Goal: Find specific page/section: Find specific page/section

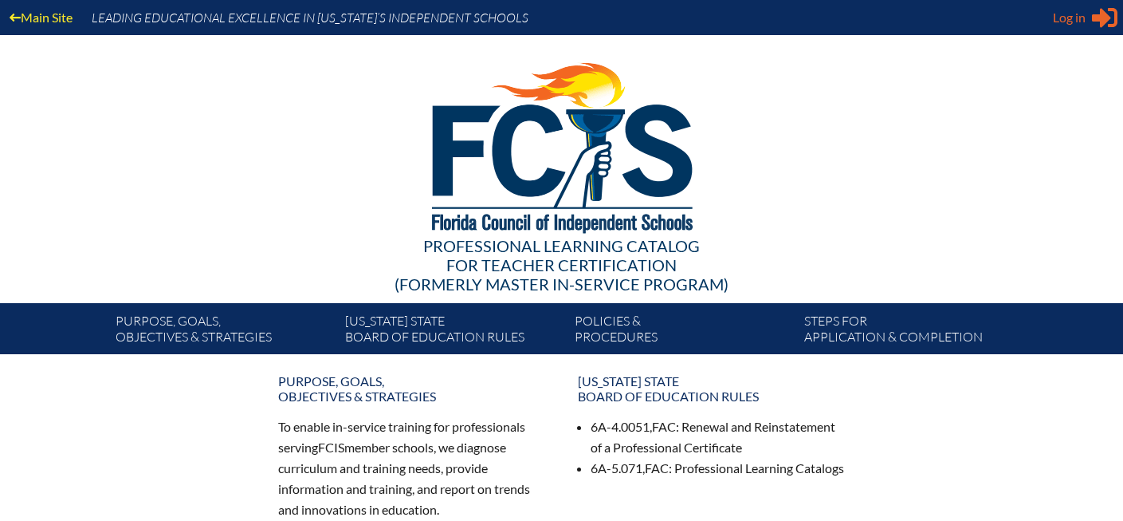
type input "[PERSON_NAME][EMAIL_ADDRESS][PERSON_NAME][DOMAIN_NAME]"
click at [1076, 14] on span "Log in" at bounding box center [1069, 17] width 33 height 19
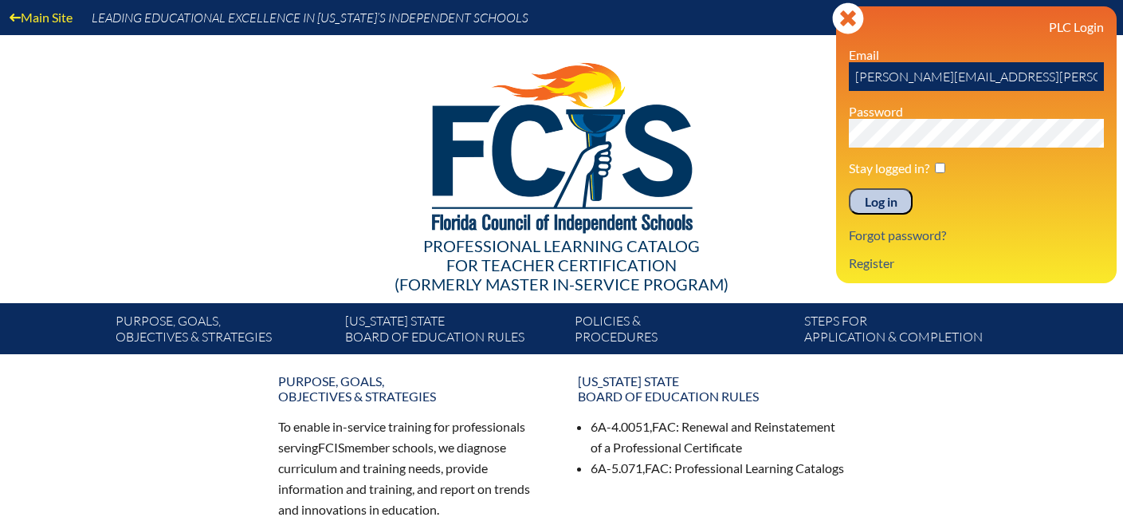
click at [883, 199] on input "Log in" at bounding box center [881, 201] width 64 height 27
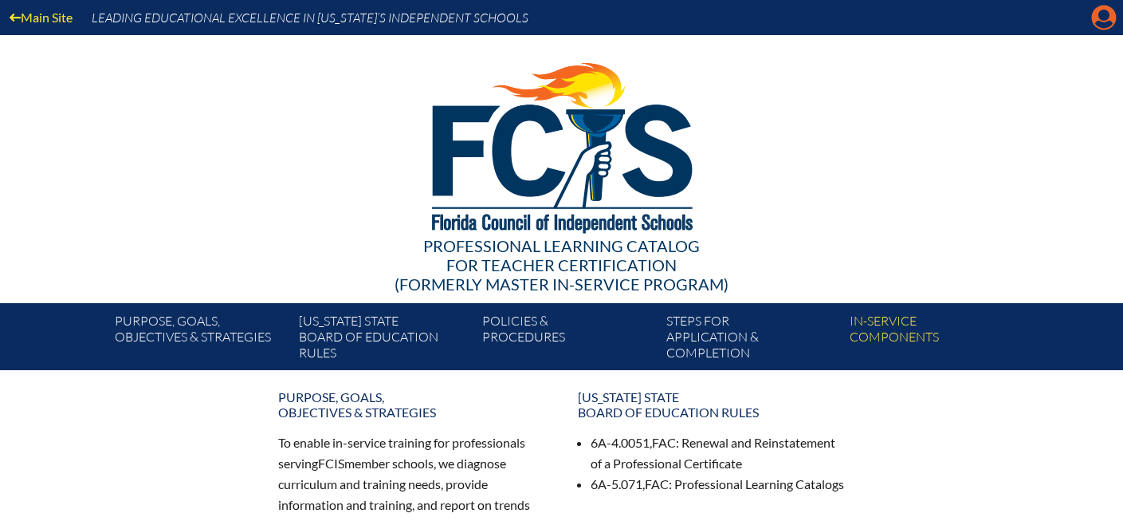
click at [1110, 10] on icon at bounding box center [1104, 18] width 25 height 25
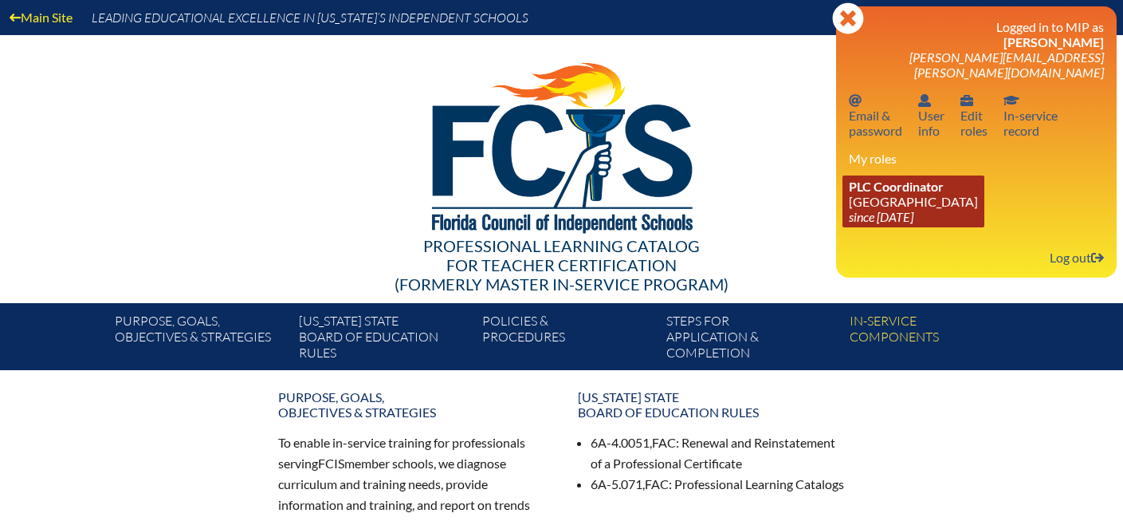
click at [919, 179] on span "PLC Coordinator" at bounding box center [896, 186] width 95 height 15
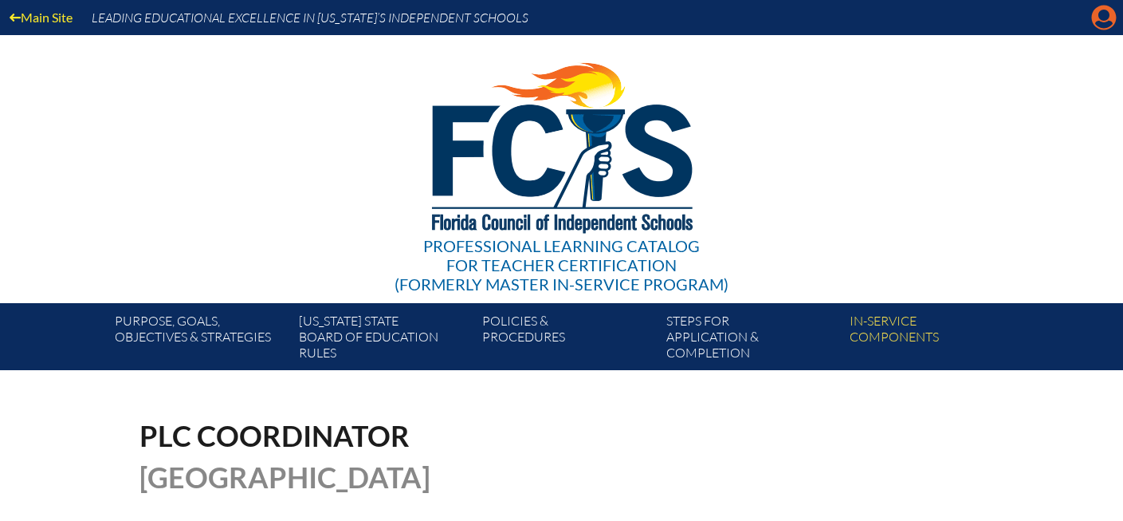
click at [1103, 14] on icon "Manage account" at bounding box center [1104, 18] width 26 height 26
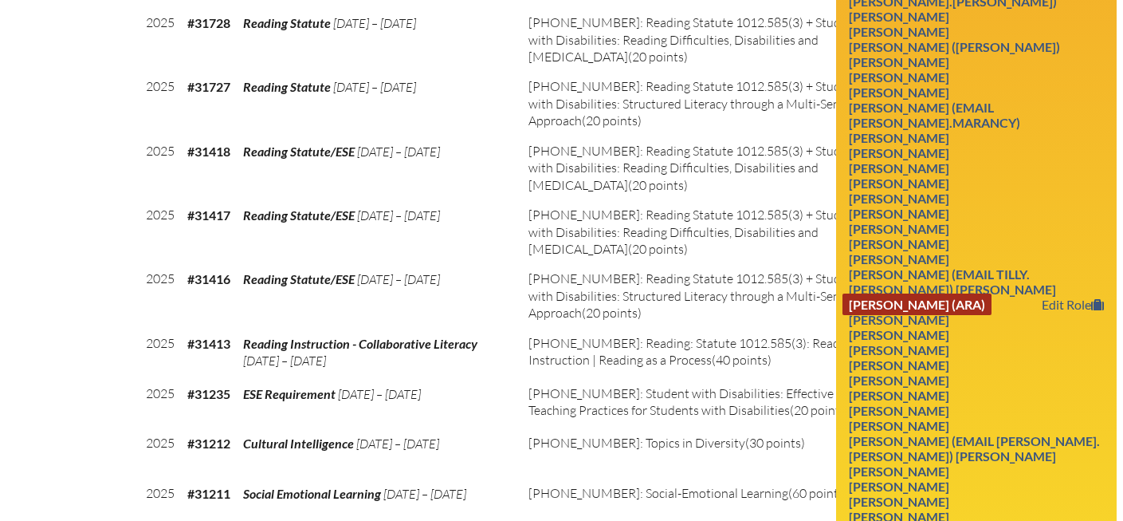
scroll to position [1677, 0]
